Goal: Information Seeking & Learning: Learn about a topic

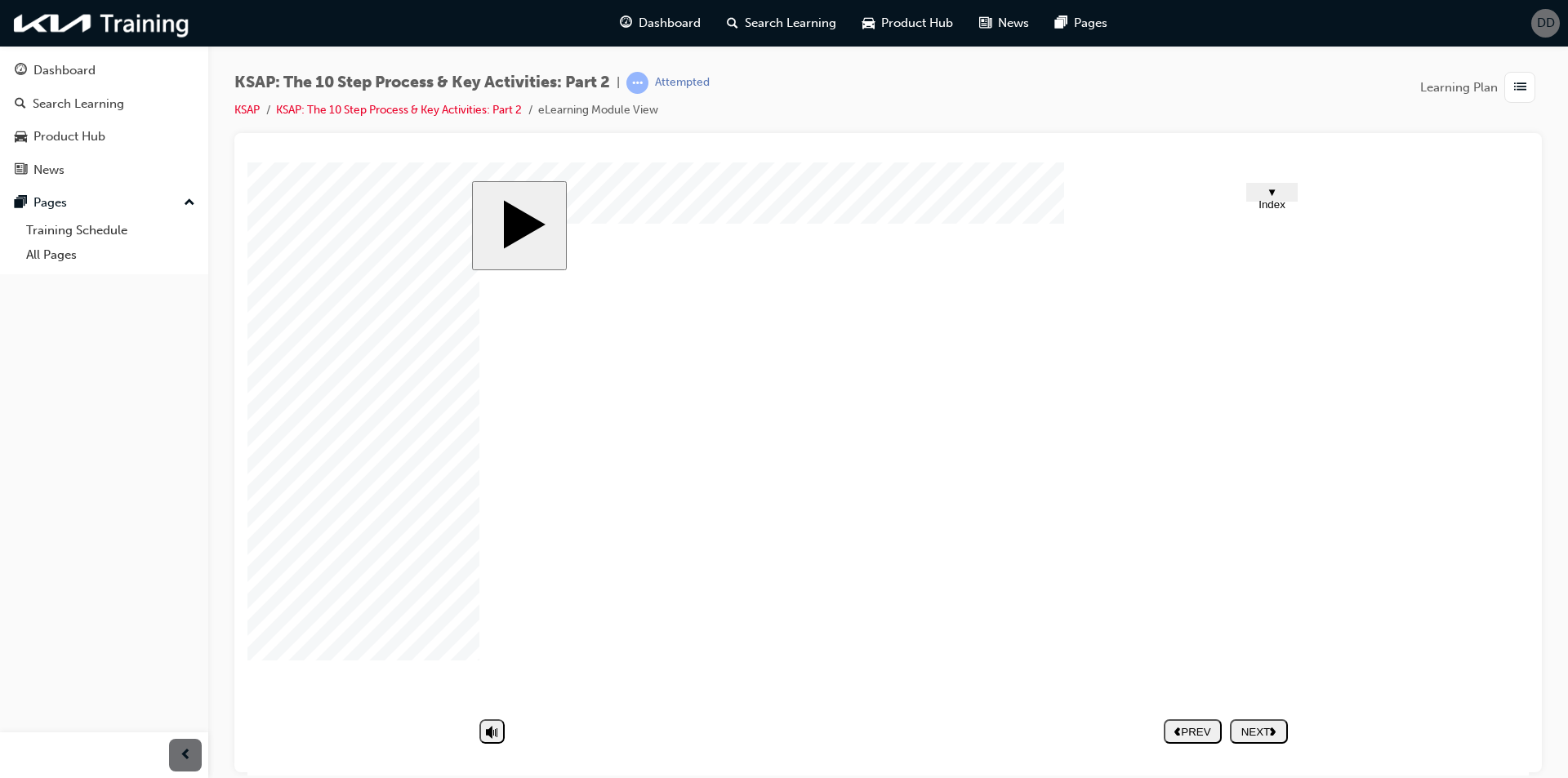
click at [1258, 731] on nav "PREV NEXT SUBMIT" at bounding box center [1225, 731] width 124 height 38
click at [1266, 728] on nav "PREV NEXT SUBMIT" at bounding box center [1225, 731] width 124 height 38
click at [455, 115] on link "KSAP: The 10 Step Process & Key Activities: Part 2" at bounding box center [399, 110] width 246 height 14
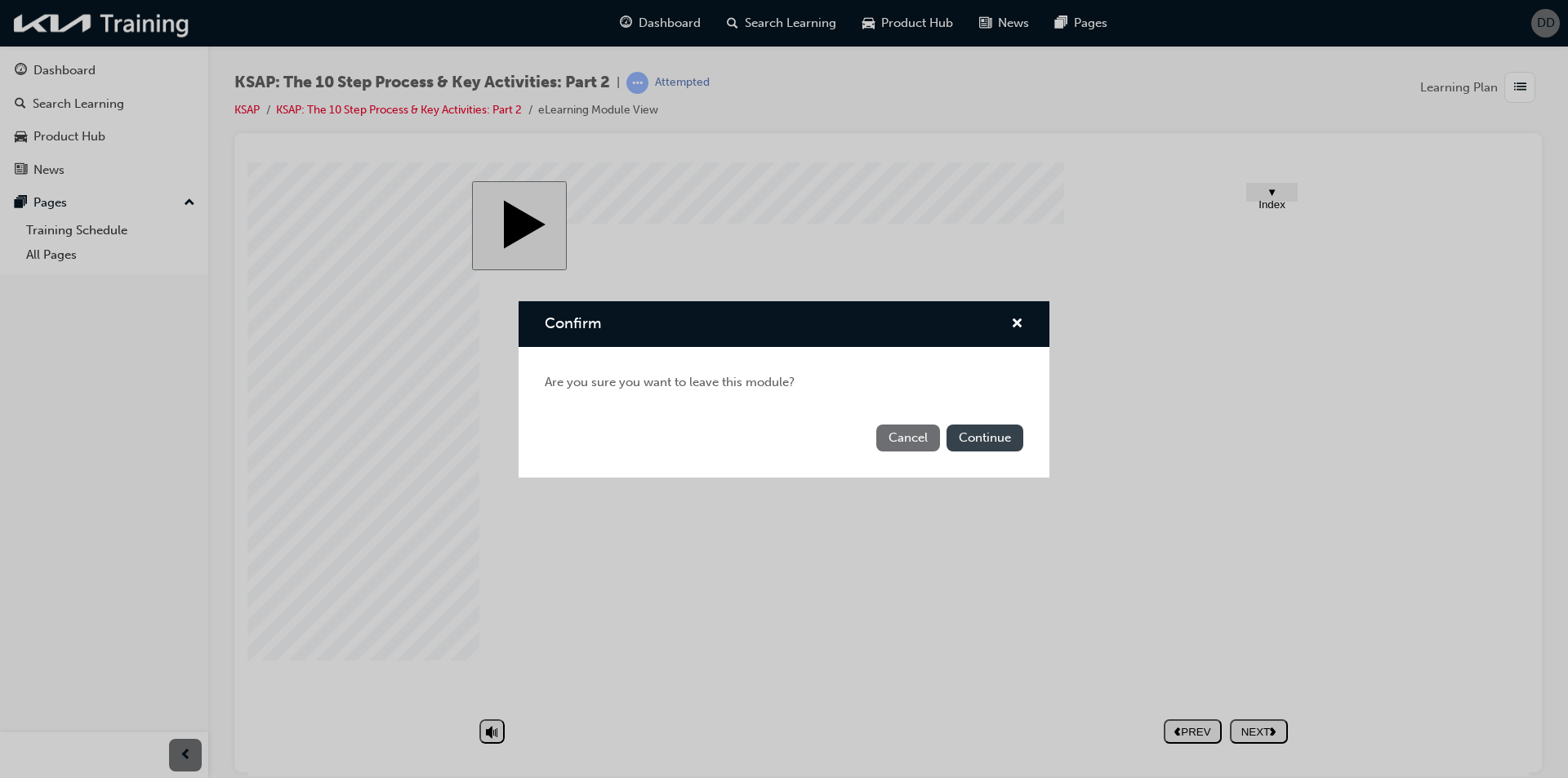
click at [990, 437] on button "Continue" at bounding box center [984, 437] width 77 height 27
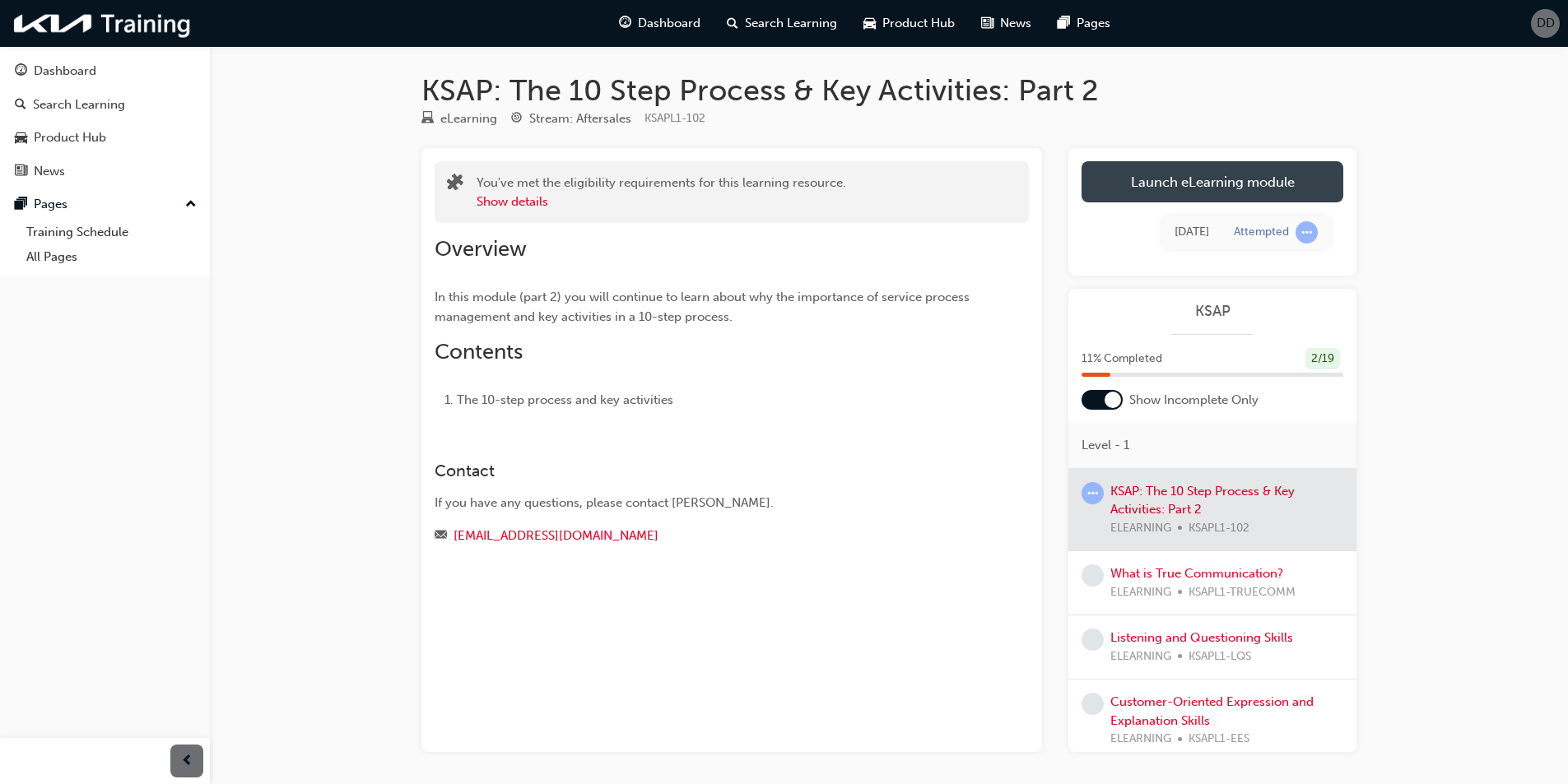
click at [1157, 175] on link "Launch eLearning module" at bounding box center [1212, 181] width 261 height 41
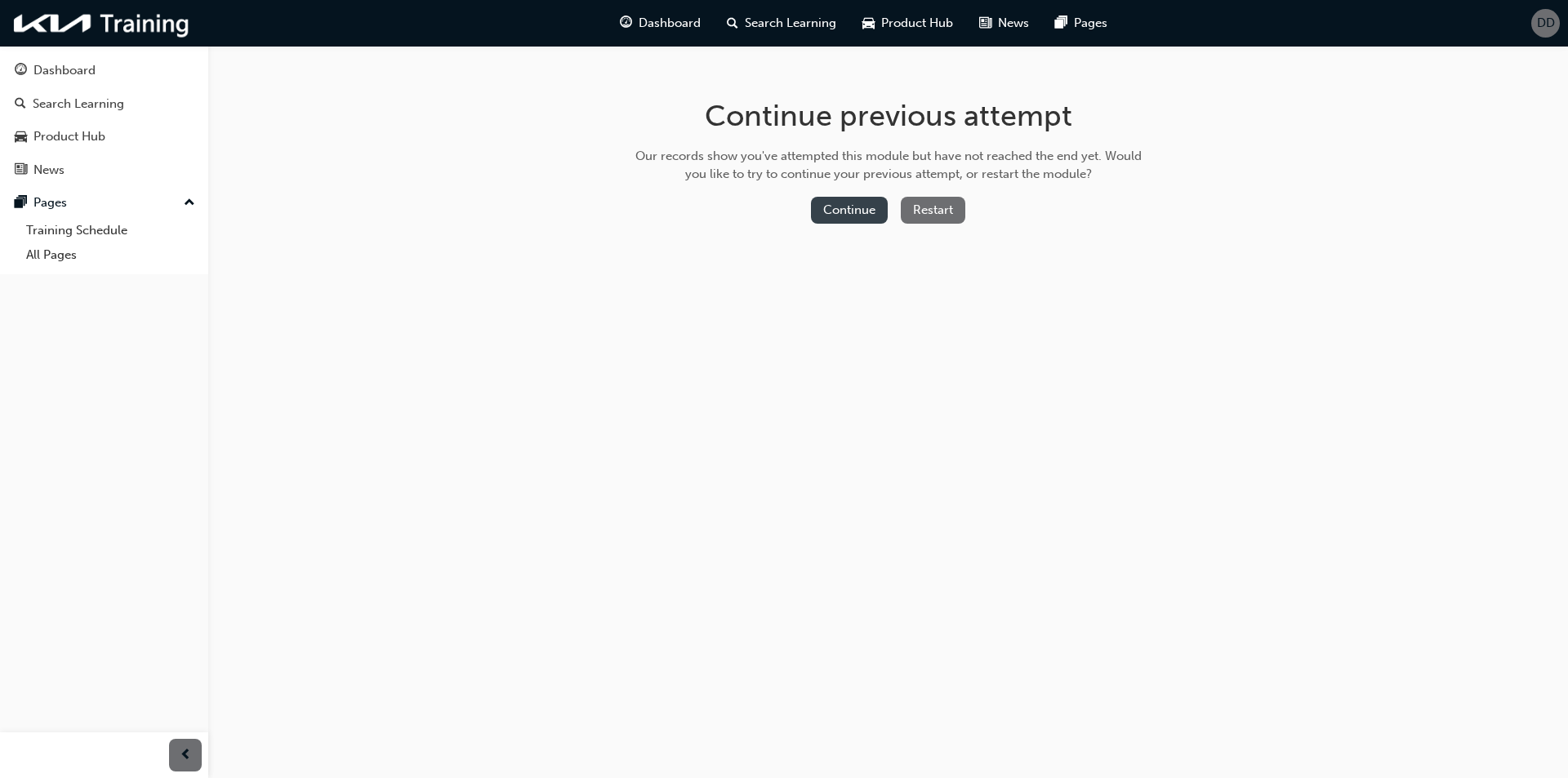
click at [860, 203] on button "Continue" at bounding box center [848, 210] width 77 height 27
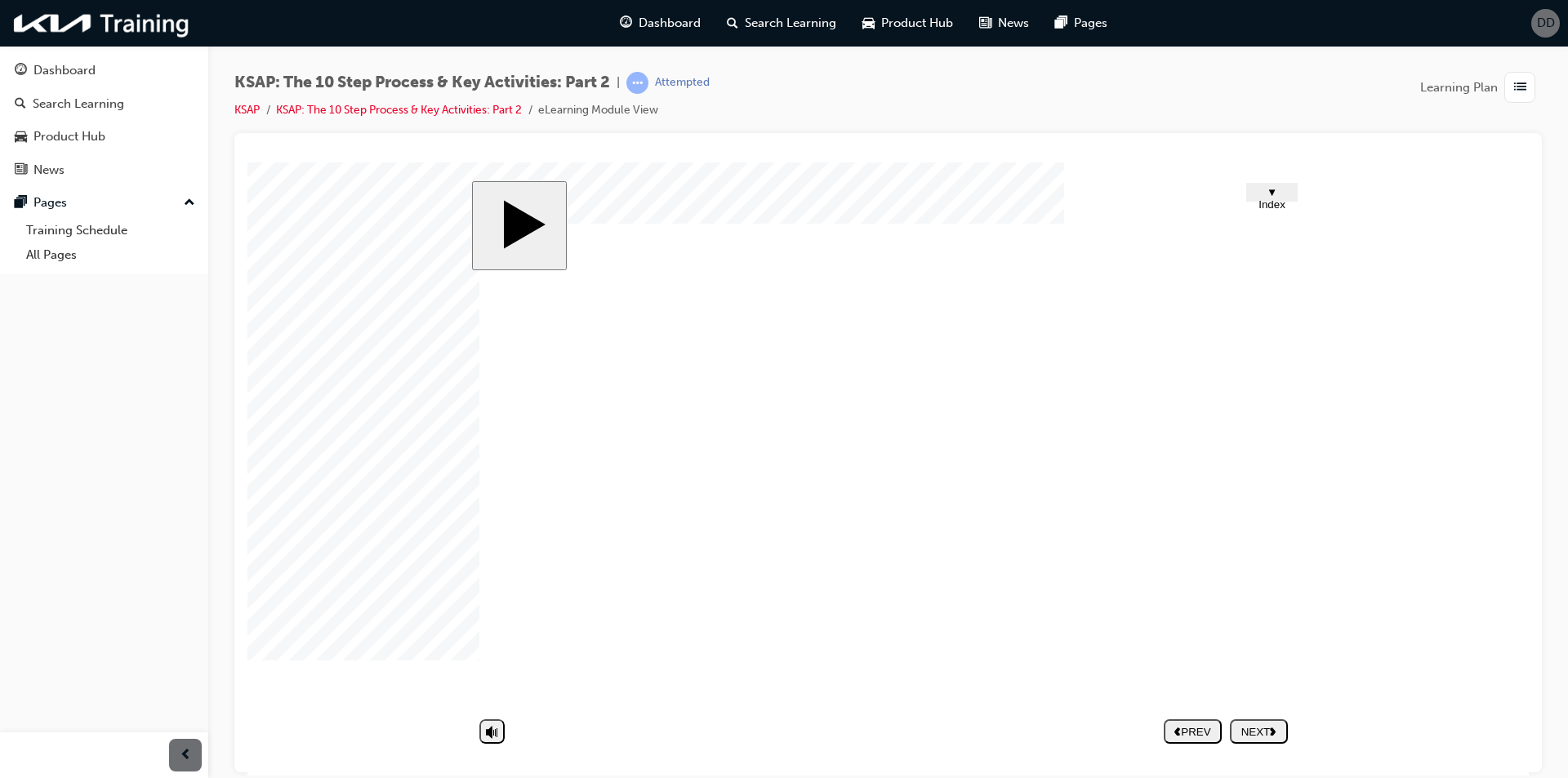
click at [1272, 727] on icon "next" at bounding box center [1273, 730] width 7 height 9
click at [1260, 736] on nav "PREV NEXT SUBMIT" at bounding box center [1225, 731] width 124 height 38
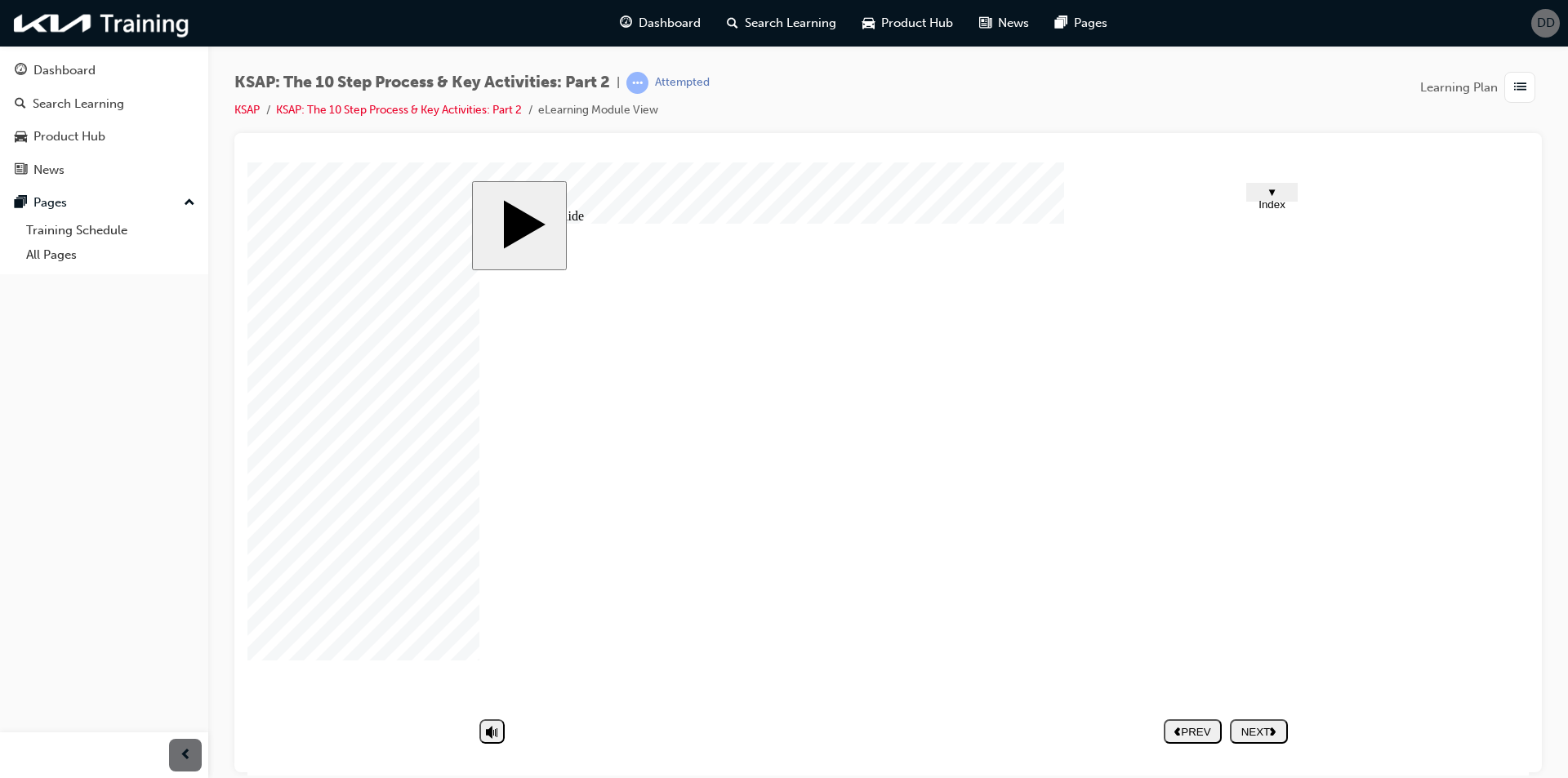
click at [1261, 734] on nav "PREV NEXT SUBMIT" at bounding box center [1225, 731] width 124 height 38
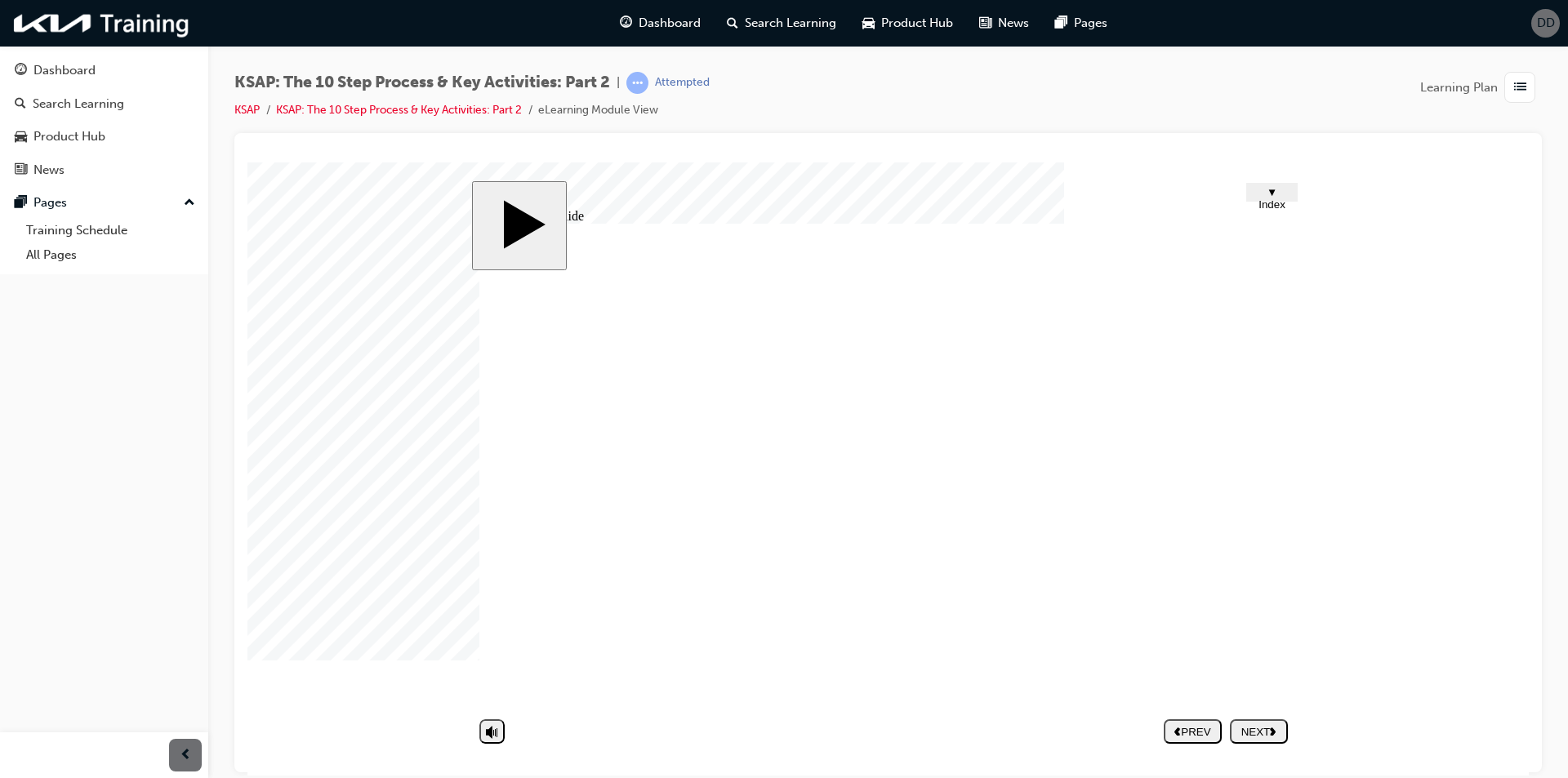
click at [1261, 734] on nav "PREV NEXT SUBMIT" at bounding box center [1225, 731] width 124 height 38
click at [1268, 736] on div "NEXT" at bounding box center [1258, 731] width 45 height 12
